Goal: Task Accomplishment & Management: Manage account settings

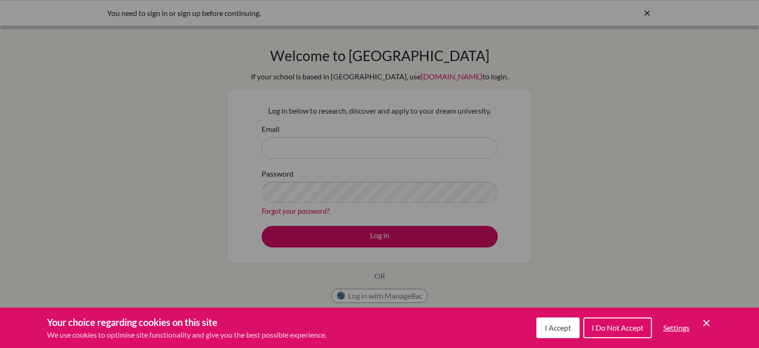
click at [569, 331] on span "I Accept" at bounding box center [558, 327] width 26 height 9
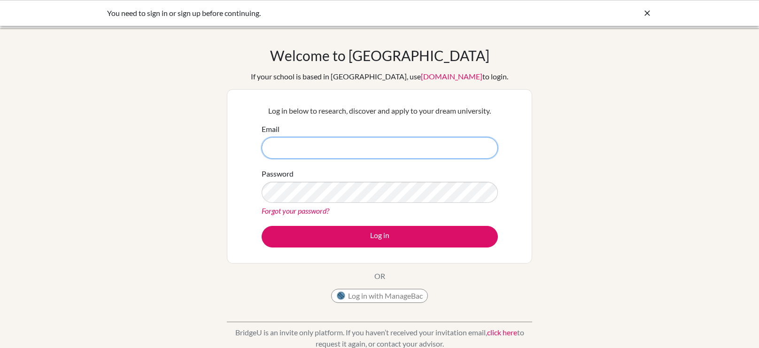
click at [284, 149] on input "Email" at bounding box center [379, 148] width 236 height 22
click at [301, 213] on link "Forgot your password?" at bounding box center [295, 210] width 68 height 9
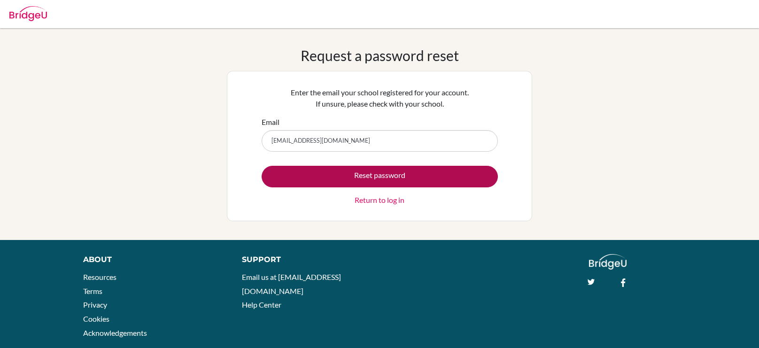
type input "linahelmy@summitschool.ae"
click at [482, 177] on button "Reset password" at bounding box center [379, 177] width 236 height 22
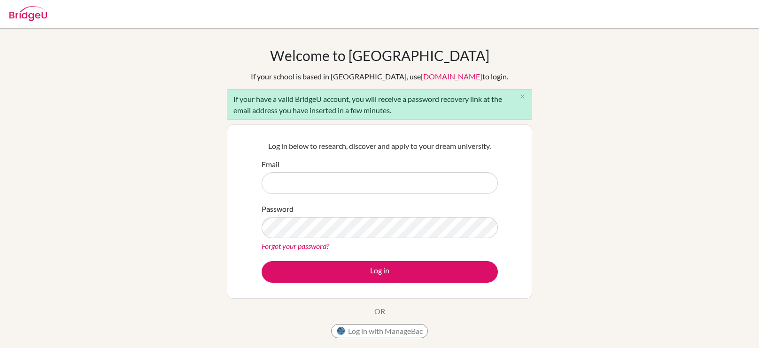
click at [281, 245] on link "Forgot your password?" at bounding box center [295, 245] width 68 height 9
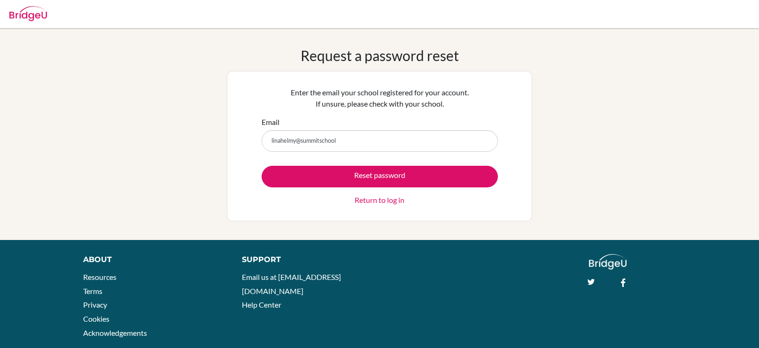
type input "[EMAIL_ADDRESS][DOMAIN_NAME]"
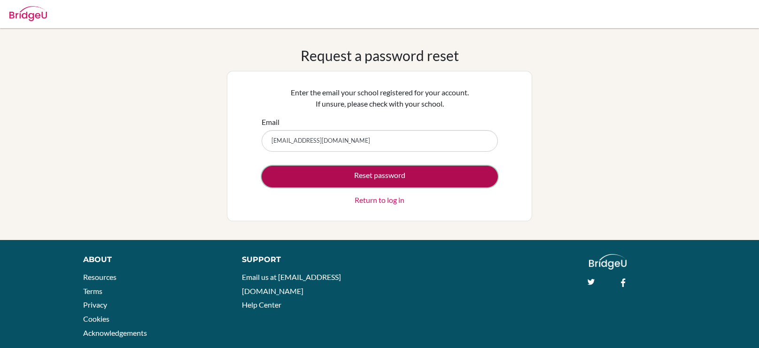
click at [362, 172] on button "Reset password" at bounding box center [379, 177] width 236 height 22
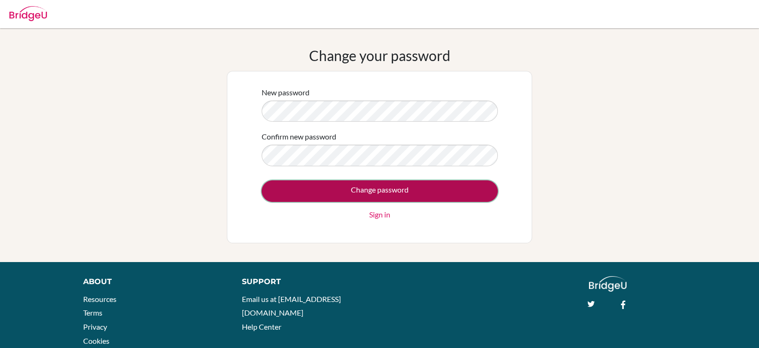
click at [327, 192] on input "Change password" at bounding box center [379, 191] width 236 height 22
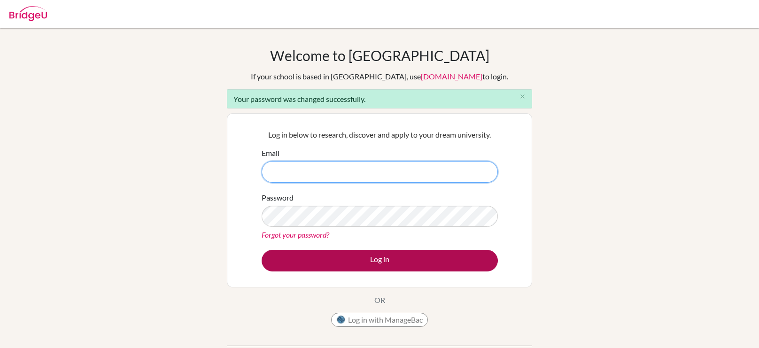
type input "[EMAIL_ADDRESS][DOMAIN_NAME]"
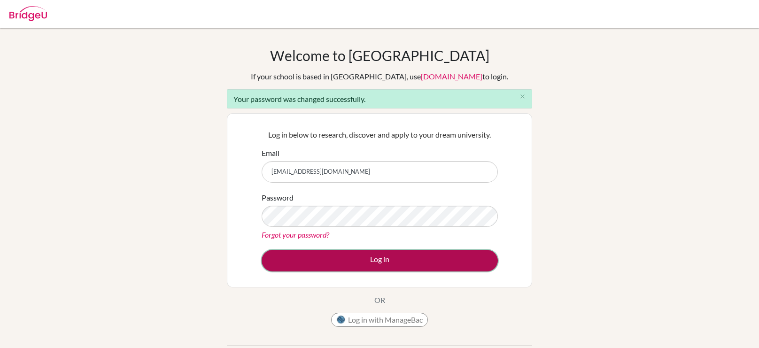
click at [355, 260] on button "Log in" at bounding box center [379, 261] width 236 height 22
